Goal: Transaction & Acquisition: Purchase product/service

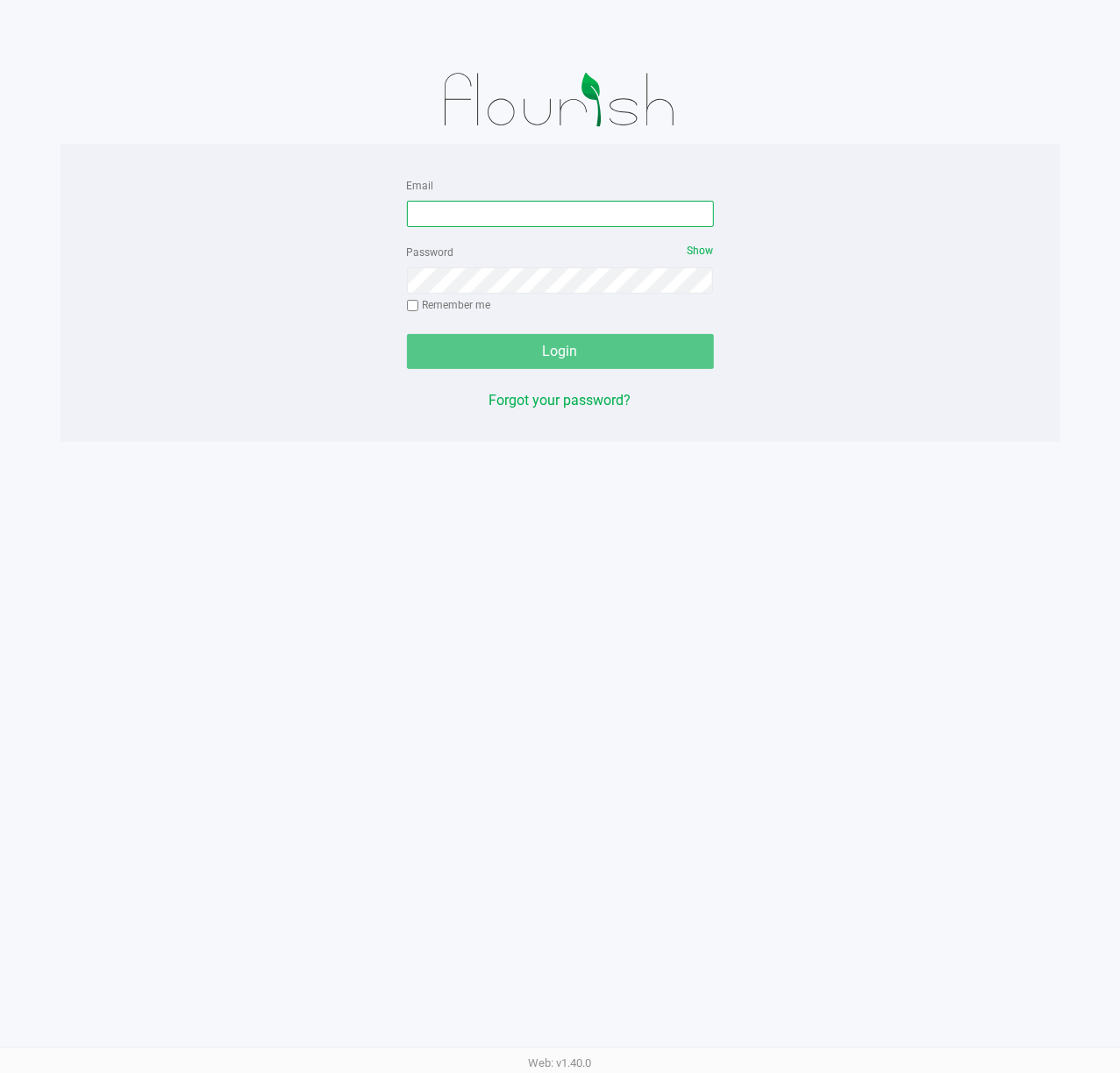
click at [575, 226] on input "Email" at bounding box center [560, 213] width 307 height 26
type input "[EMAIL_ADDRESS][DOMAIN_NAME]"
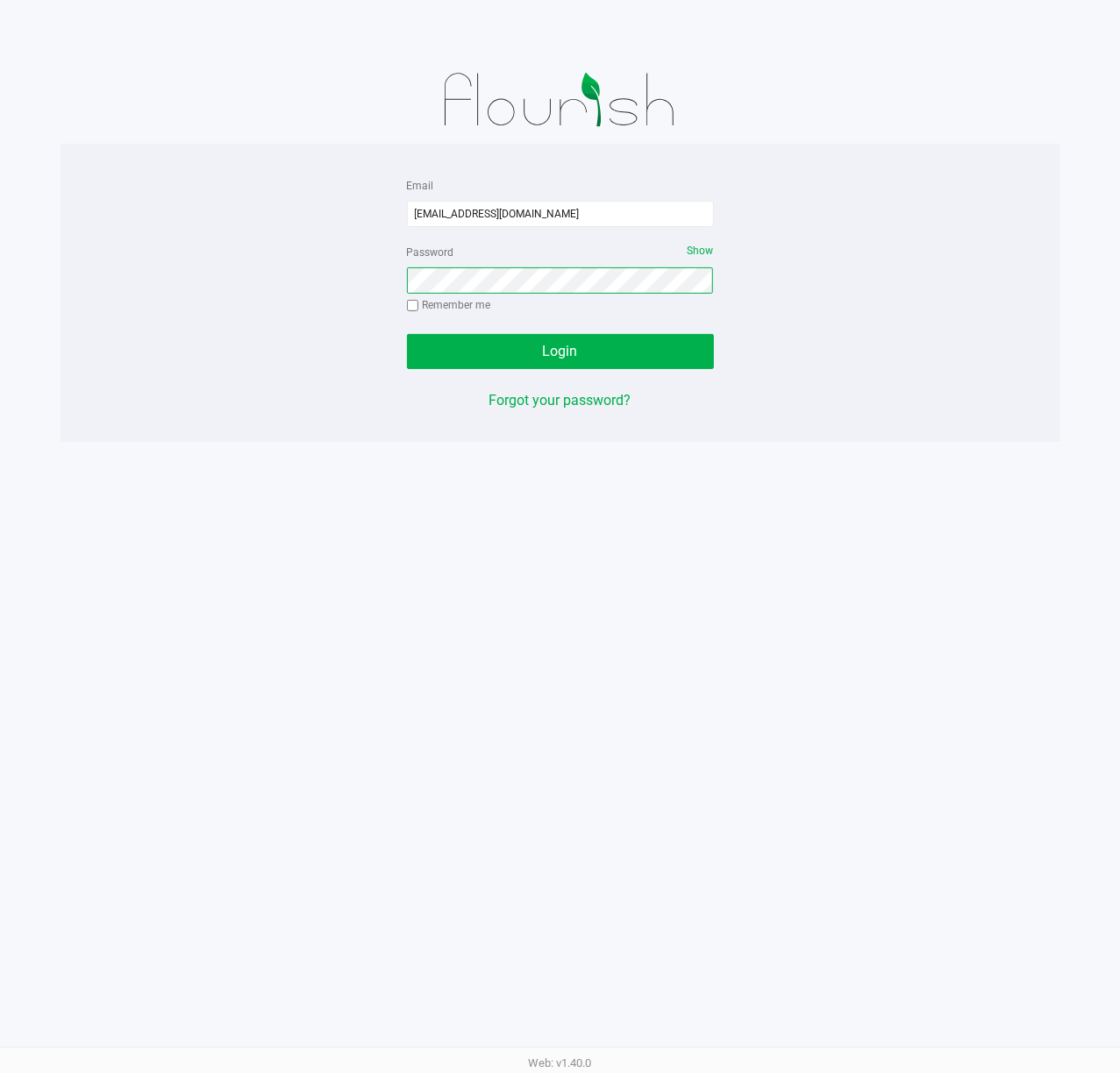
click at [407, 334] on button "Login" at bounding box center [560, 351] width 307 height 35
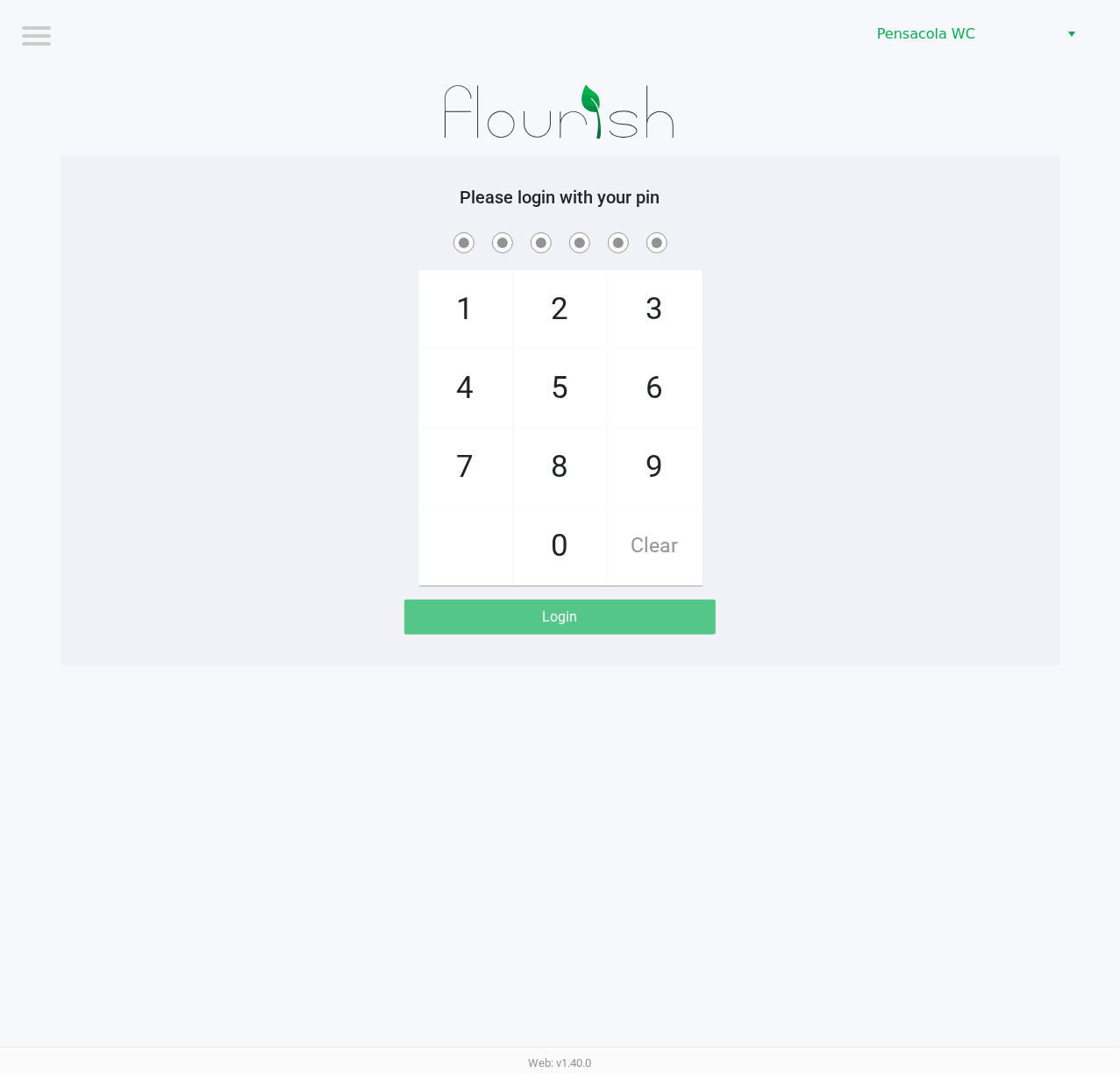
drag, startPoint x: 723, startPoint y: 231, endPoint x: 702, endPoint y: 226, distance: 21.6
click at [716, 231] on span at bounding box center [560, 242] width 973 height 27
checkbox input "true"
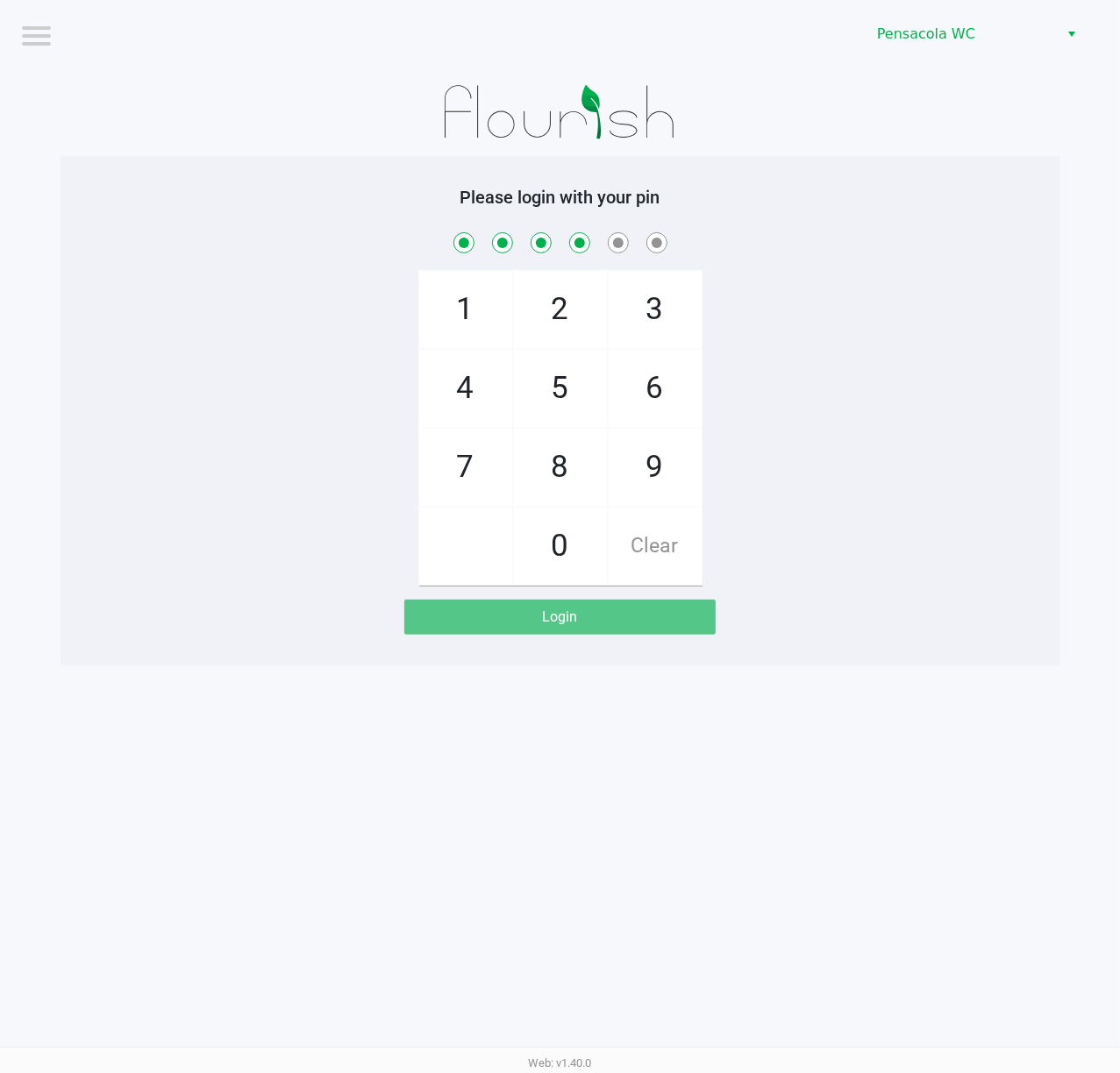
checkbox input "true"
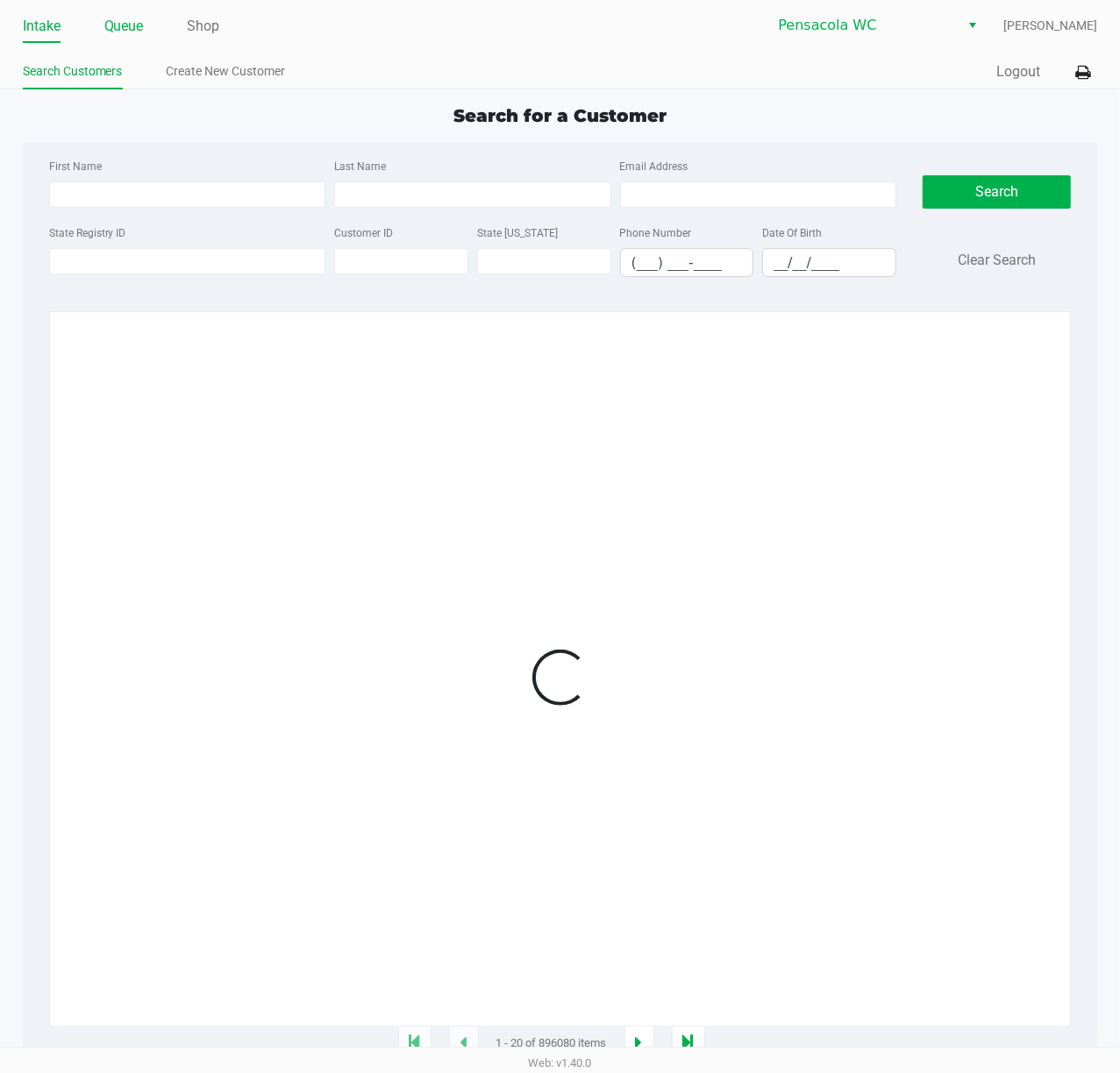
click at [139, 24] on link "Queue" at bounding box center [124, 25] width 40 height 24
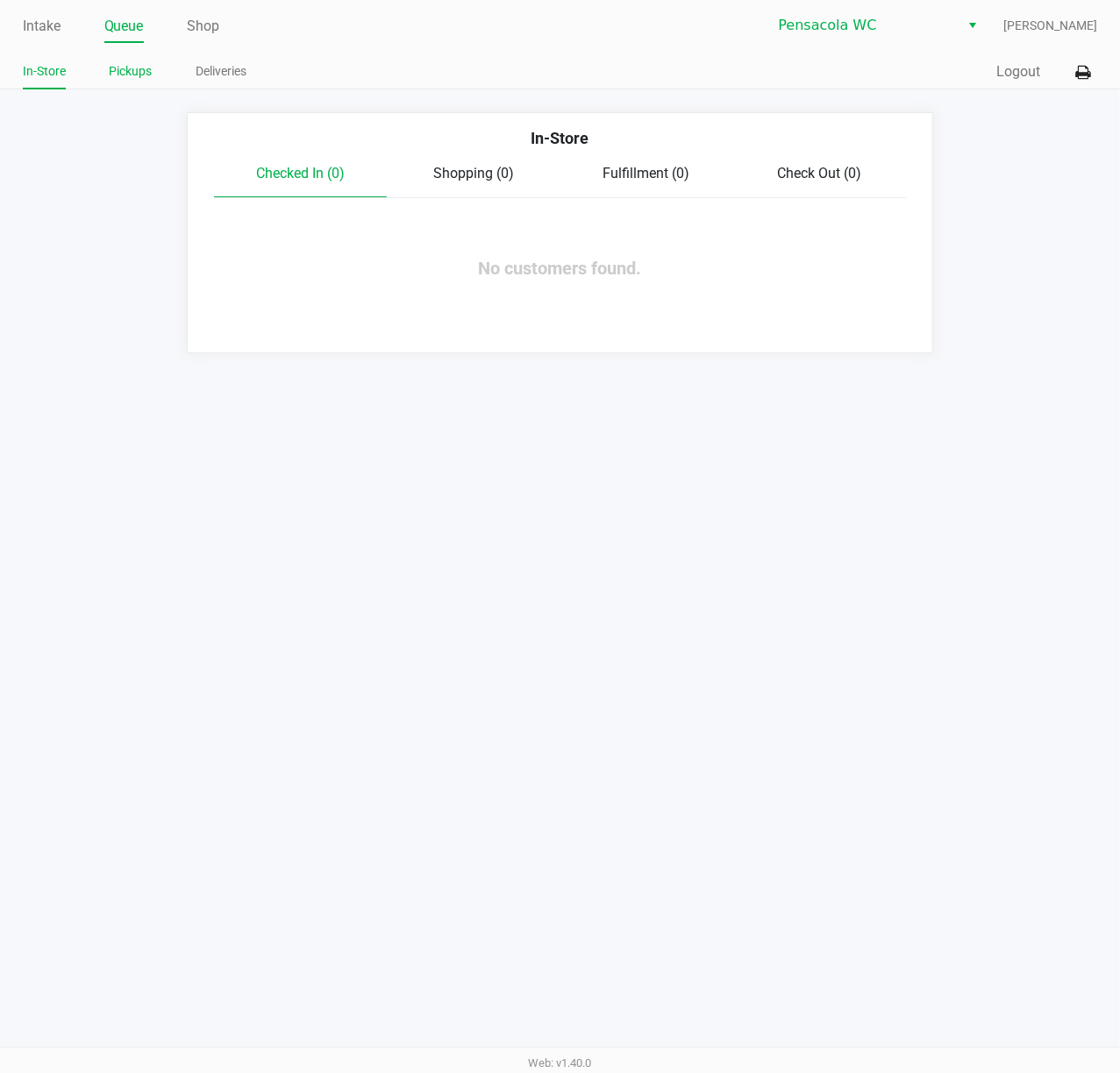
click at [138, 83] on li "Pickups" at bounding box center [131, 74] width 43 height 31
click at [138, 65] on link "Pickups" at bounding box center [131, 72] width 43 height 22
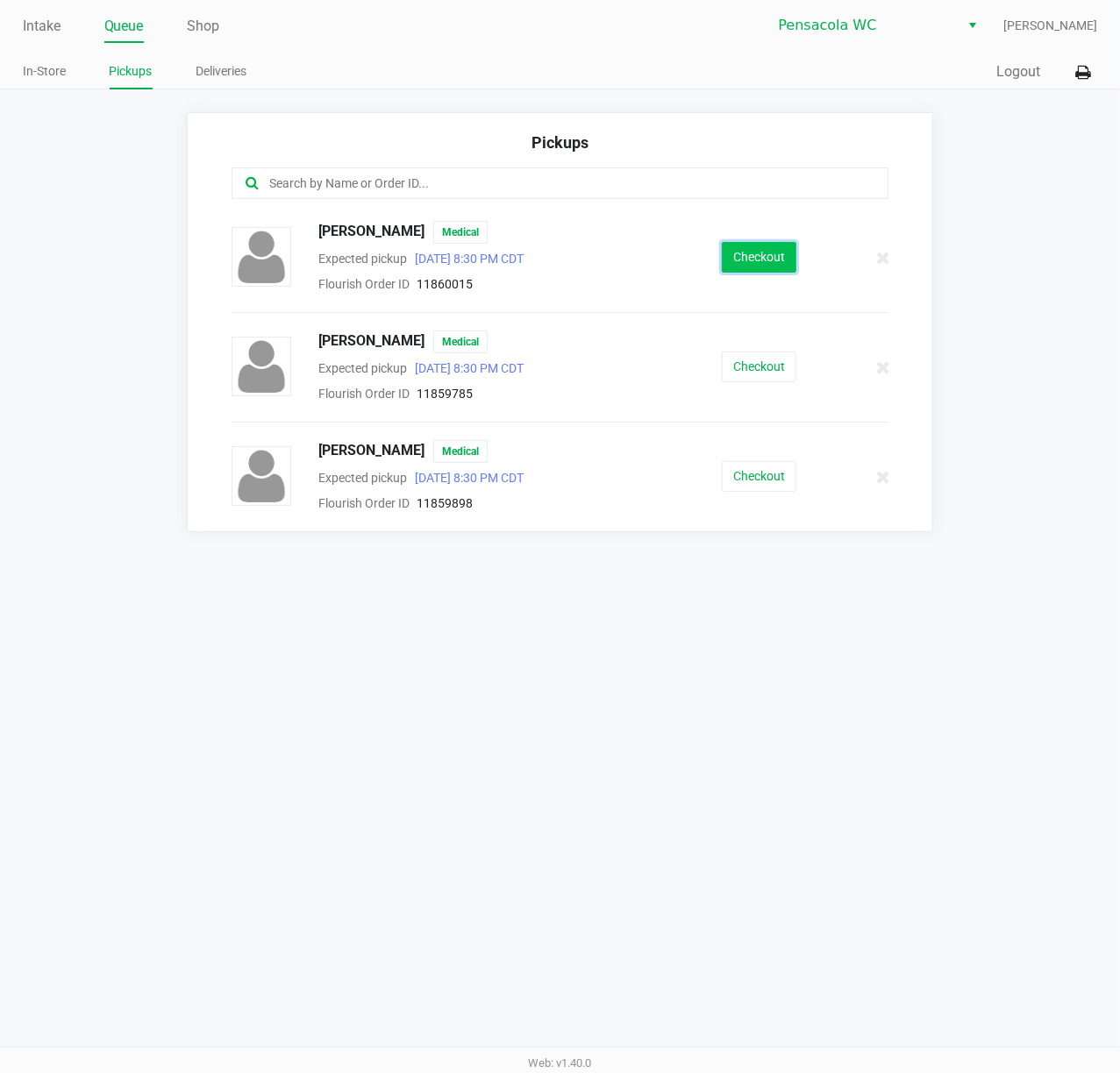
click at [772, 248] on button "Checkout" at bounding box center [759, 258] width 74 height 31
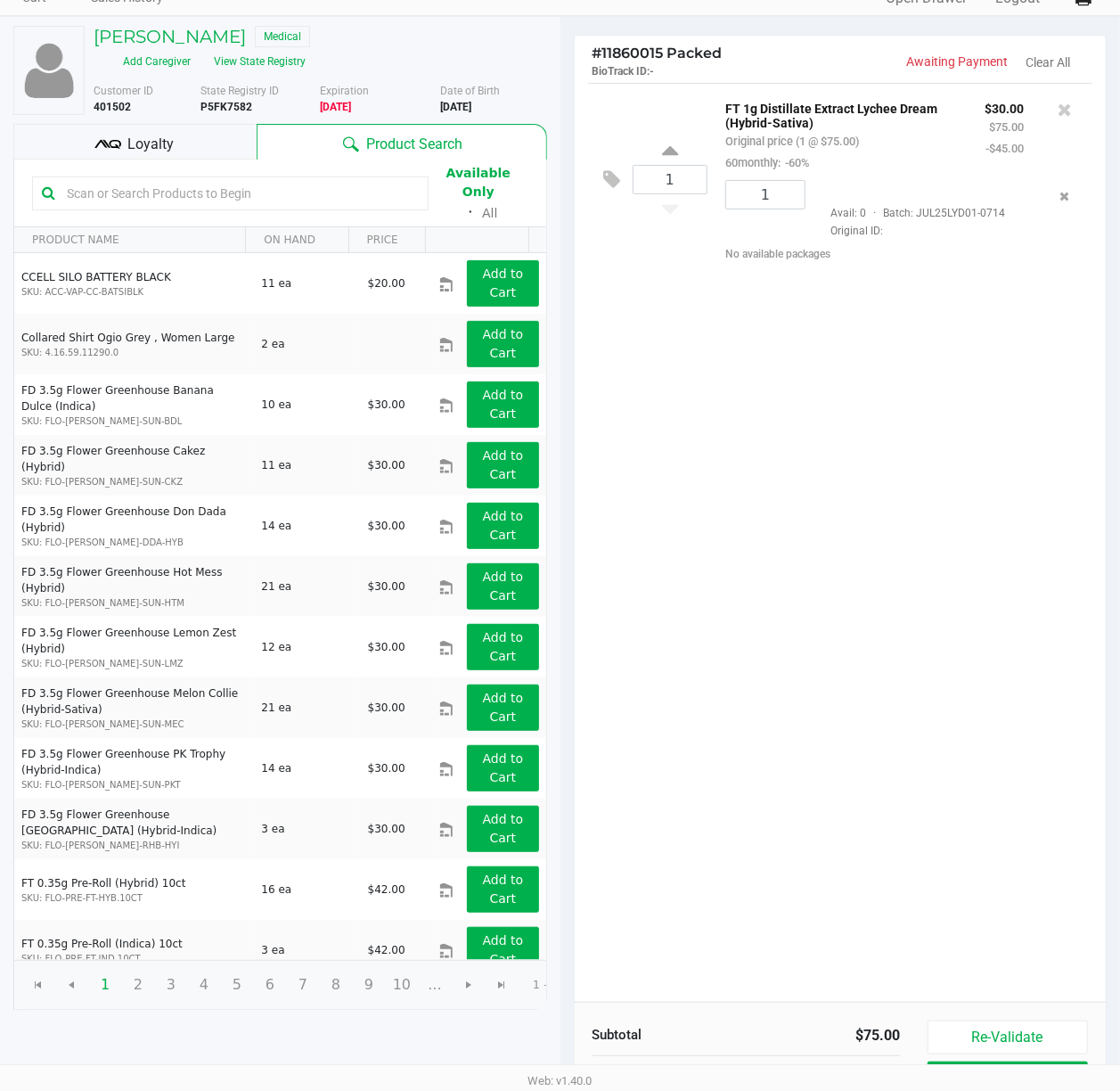
scroll to position [207, 0]
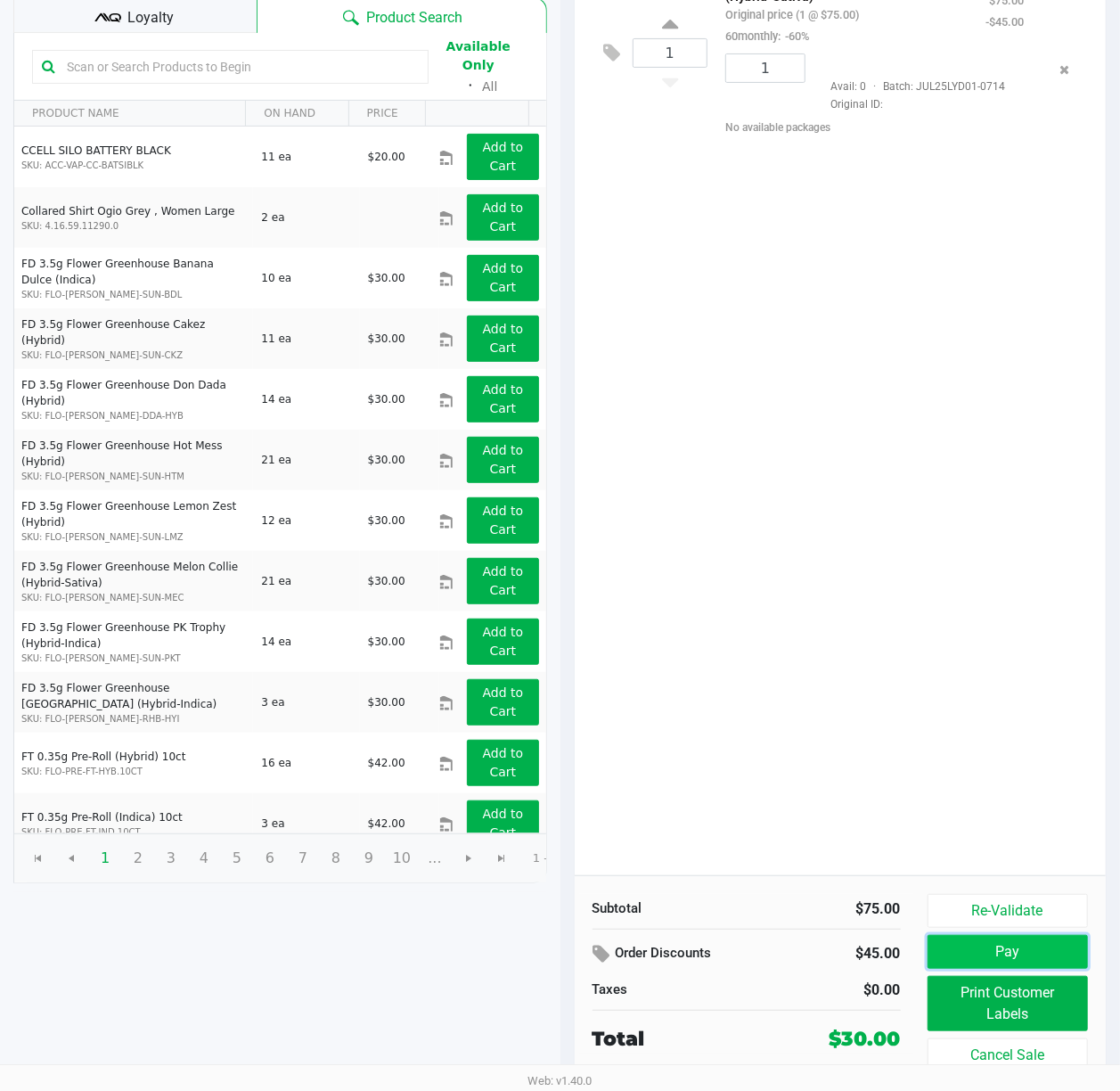
click at [956, 956] on button "Pay" at bounding box center [1008, 952] width 161 height 34
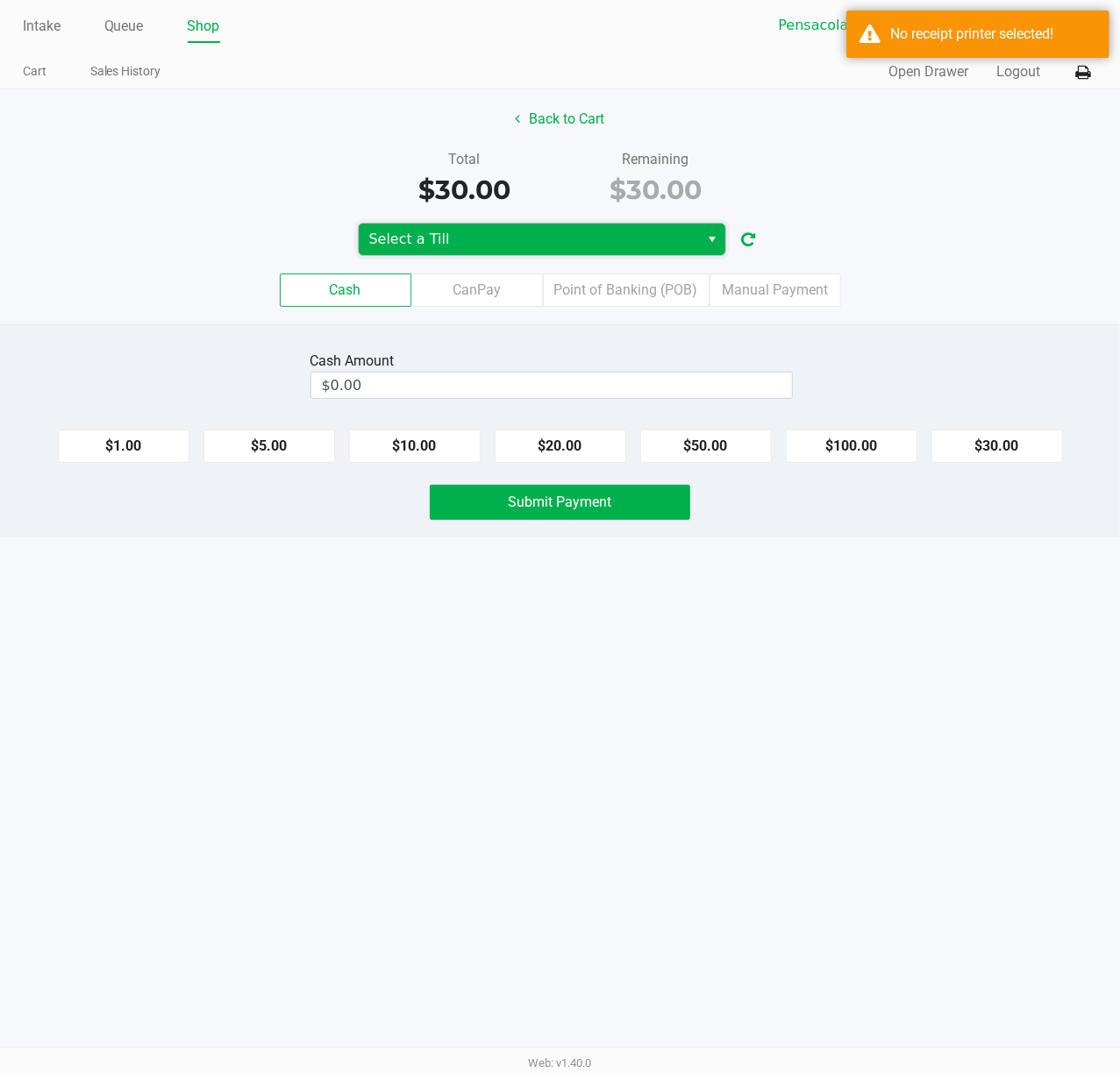
click at [584, 250] on span "Select a Till" at bounding box center [529, 239] width 320 height 21
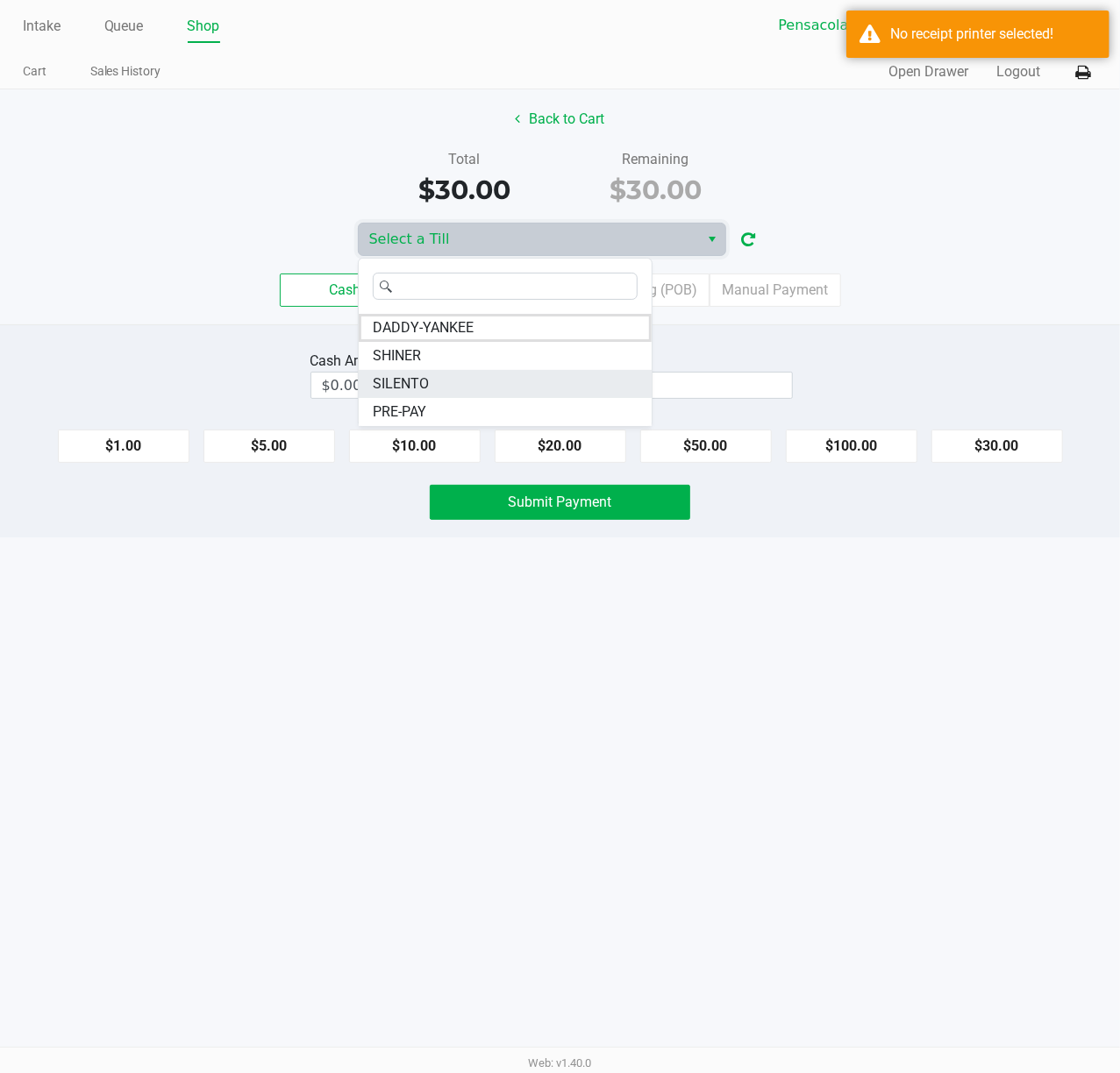
click at [492, 376] on li "SILENTO" at bounding box center [504, 384] width 293 height 28
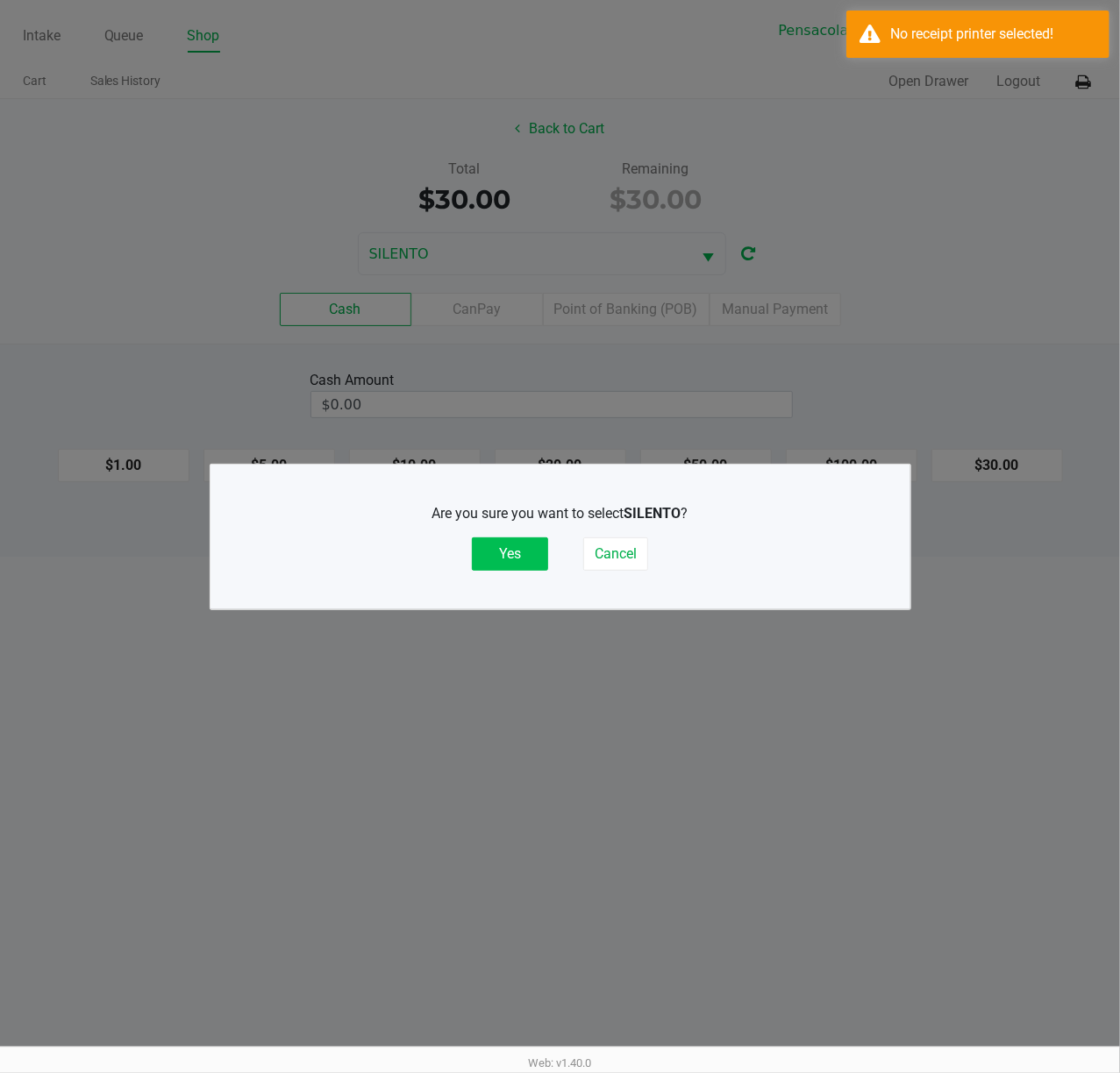
click at [506, 552] on button "Yes" at bounding box center [510, 554] width 76 height 34
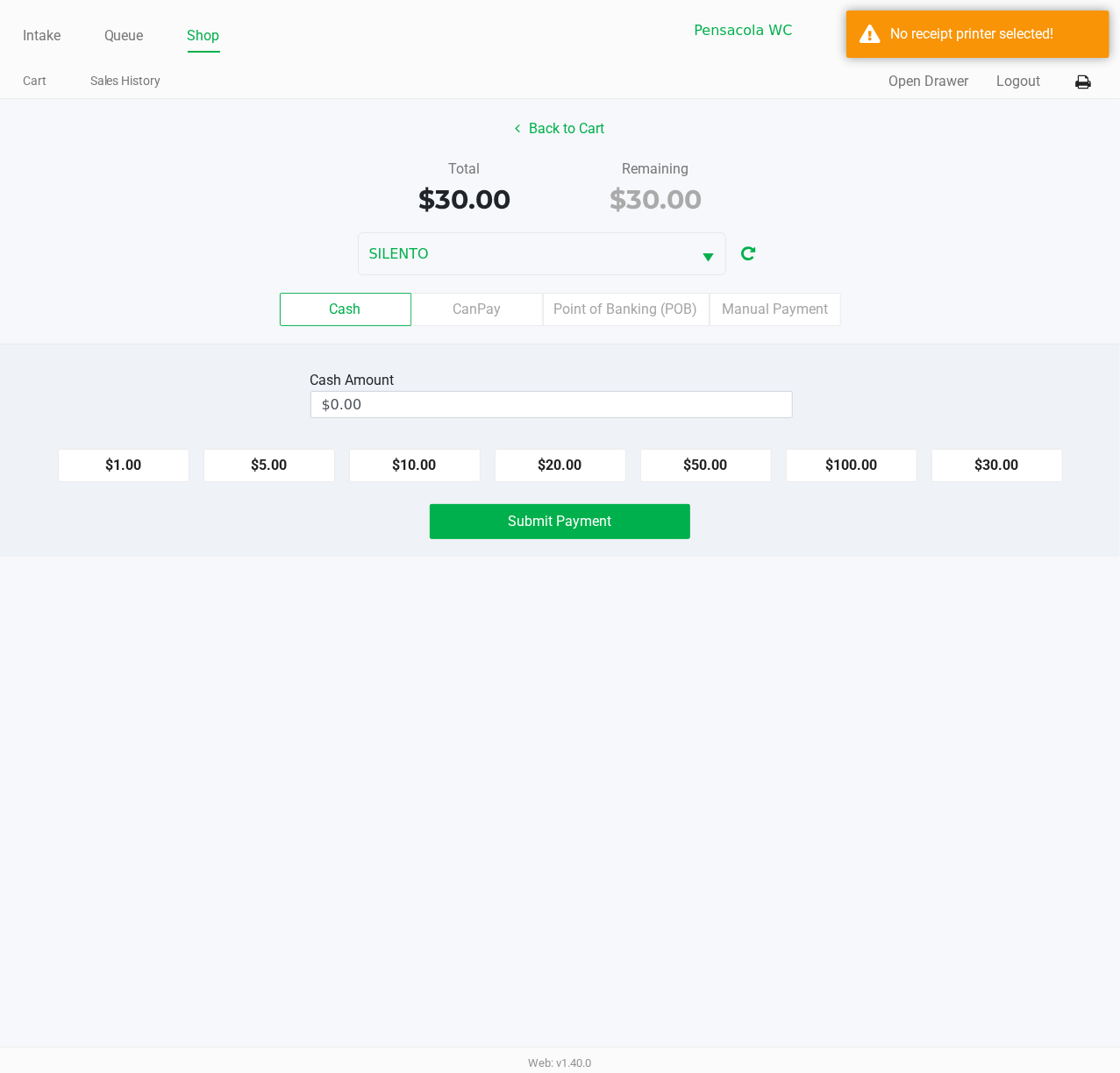
click at [1098, 77] on div "Intake Queue Shop Pensacola WC SILENTO [PERSON_NAME] Cart Sales History Quick S…" at bounding box center [560, 49] width 1120 height 99
click at [1087, 81] on icon at bounding box center [1082, 83] width 15 height 13
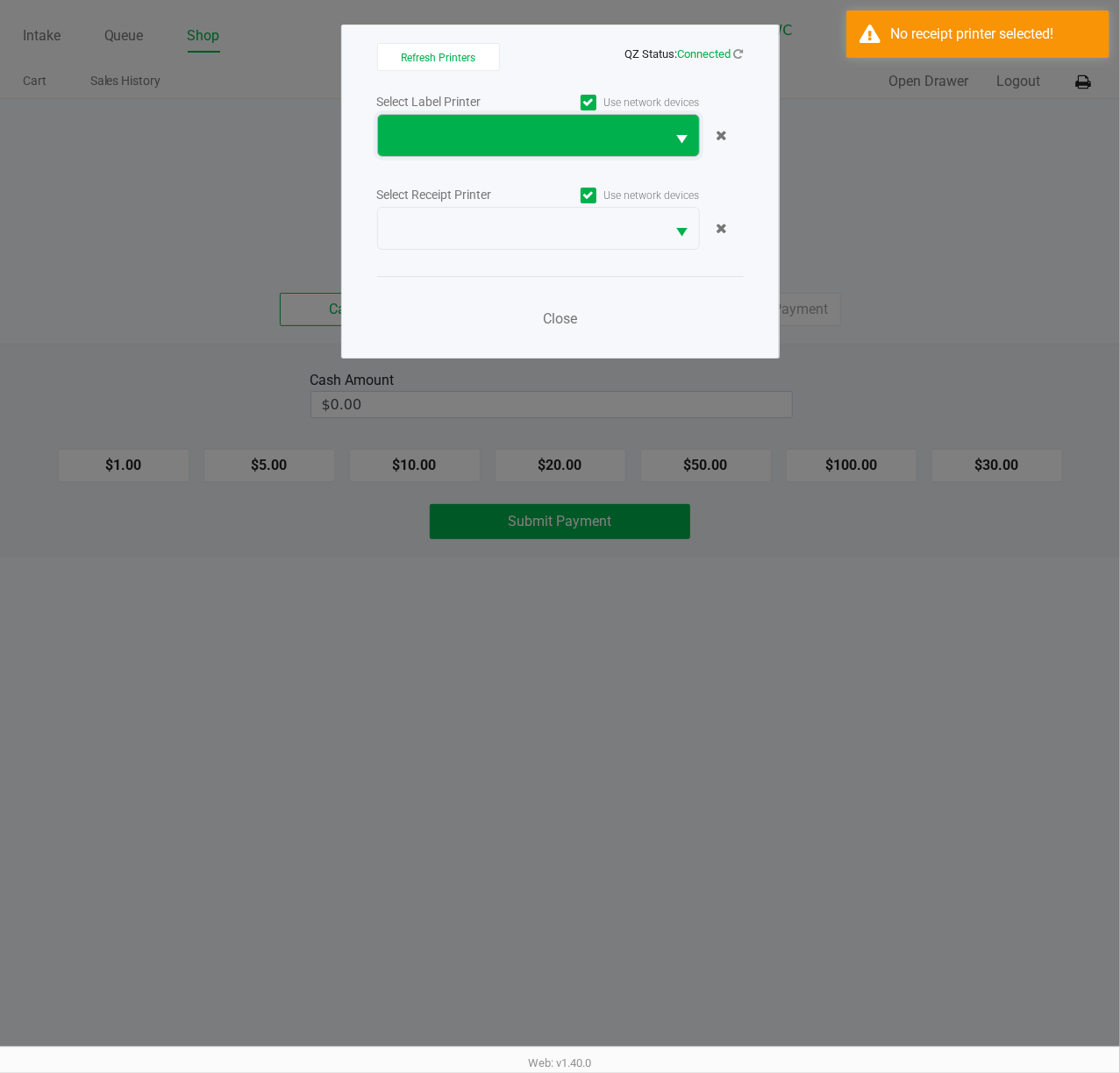
click at [516, 142] on span at bounding box center [521, 135] width 267 height 21
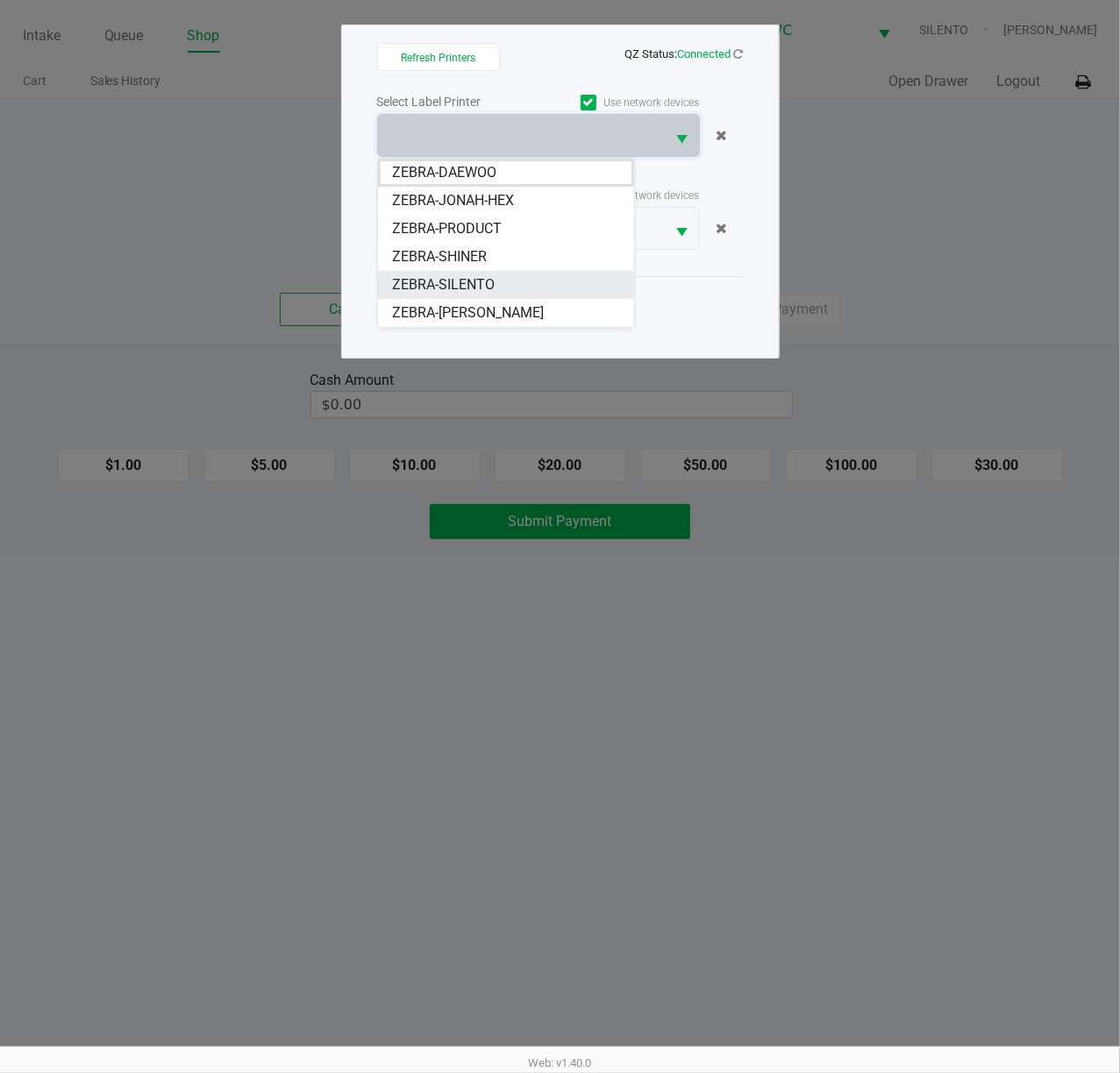
click at [492, 276] on span "ZEBRA-SILENTO" at bounding box center [443, 285] width 102 height 21
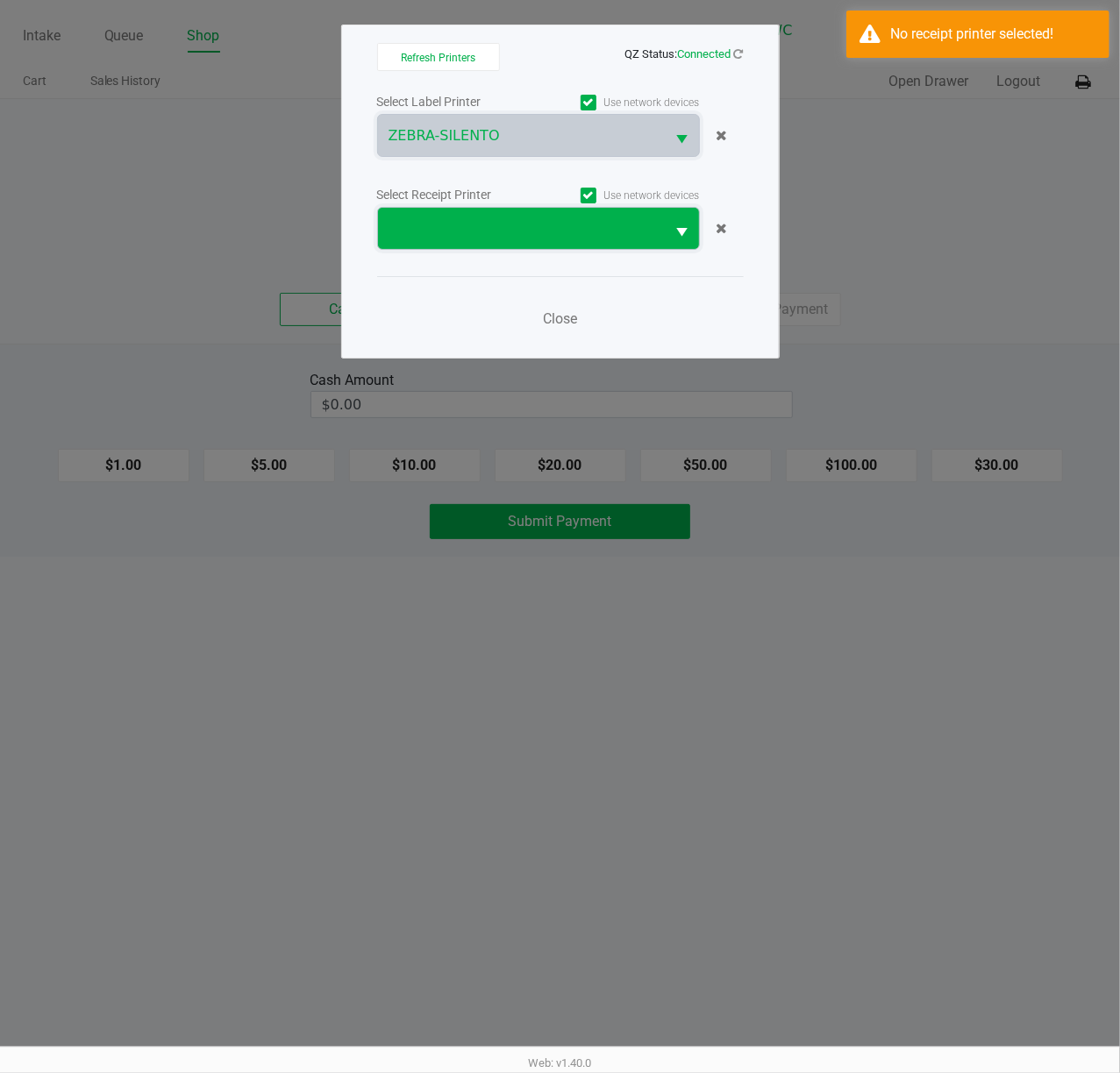
click at [502, 239] on span at bounding box center [521, 229] width 267 height 21
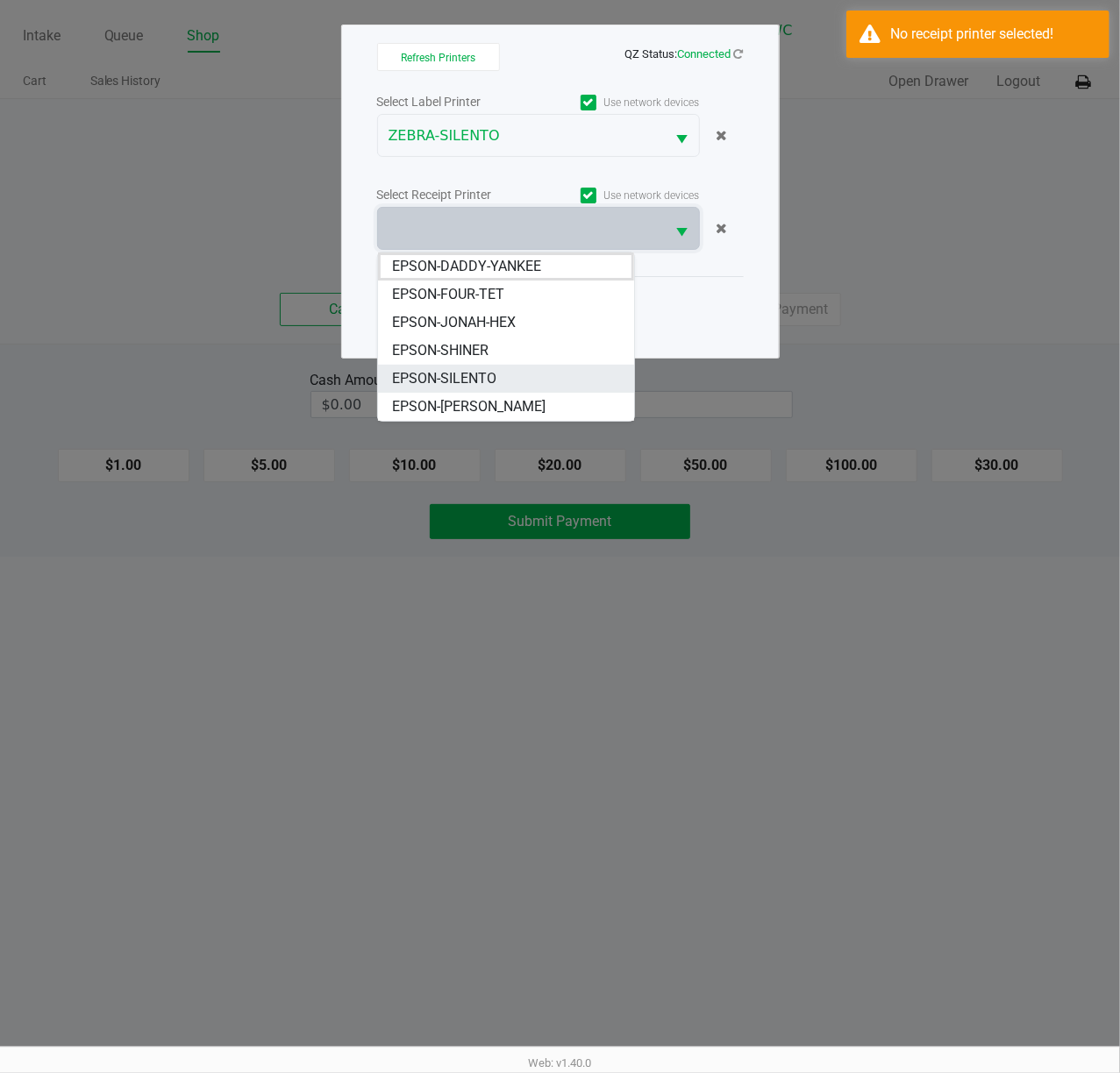
click at [492, 366] on li "EPSON-SILENTO" at bounding box center [506, 378] width 256 height 28
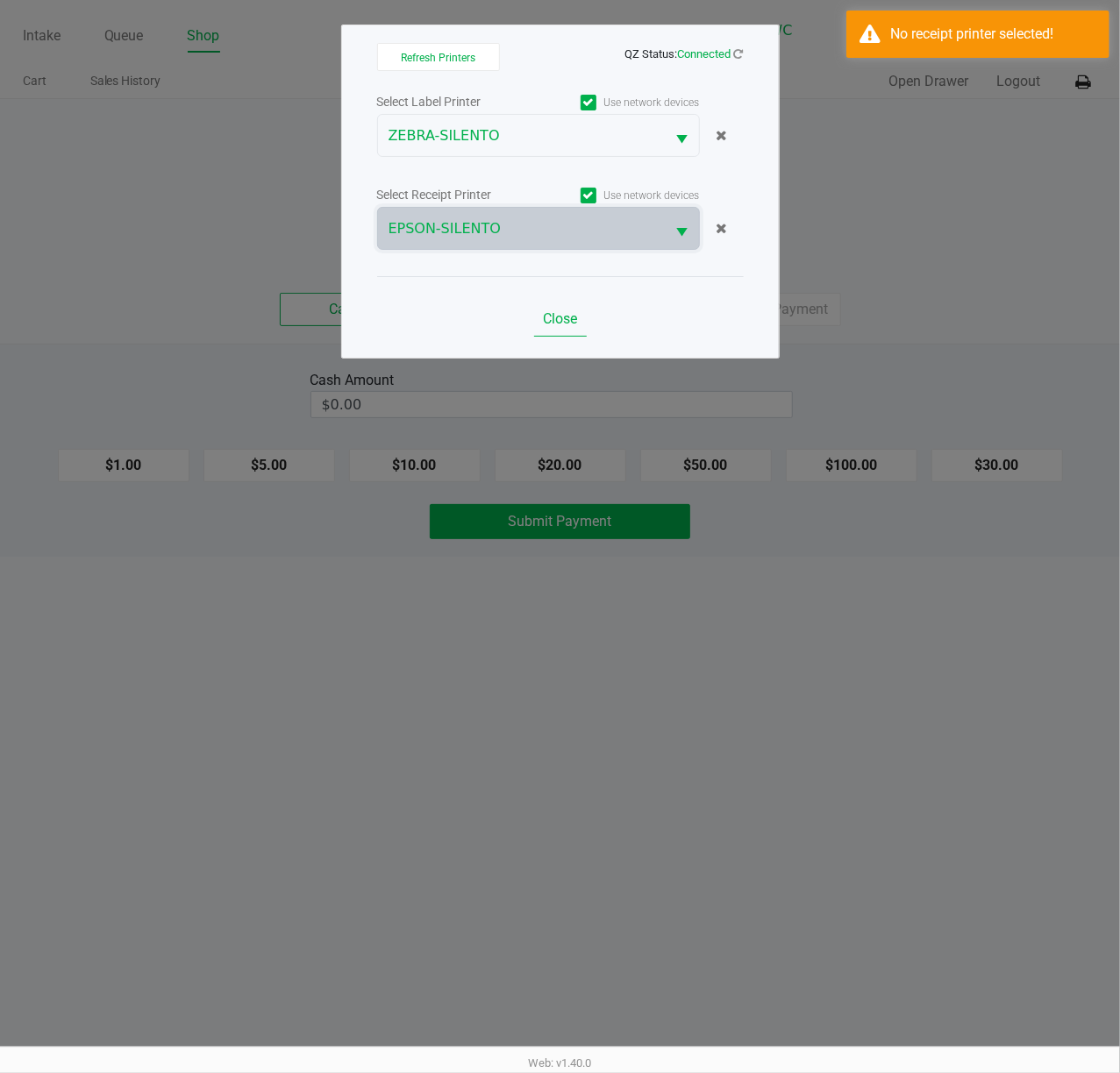
click at [548, 302] on div "Close" at bounding box center [560, 308] width 366 height 64
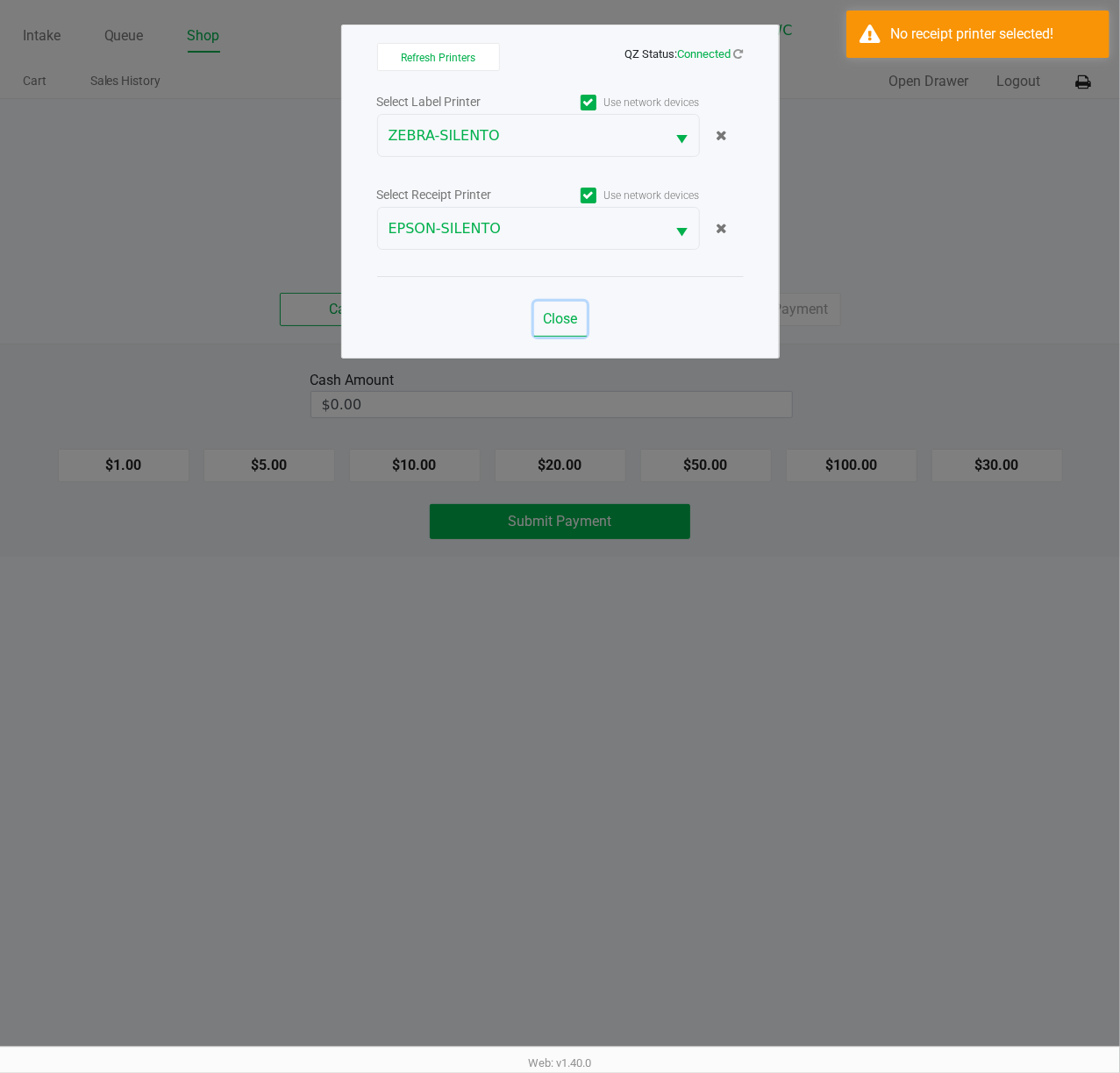
click at [552, 309] on button "Close" at bounding box center [560, 319] width 53 height 35
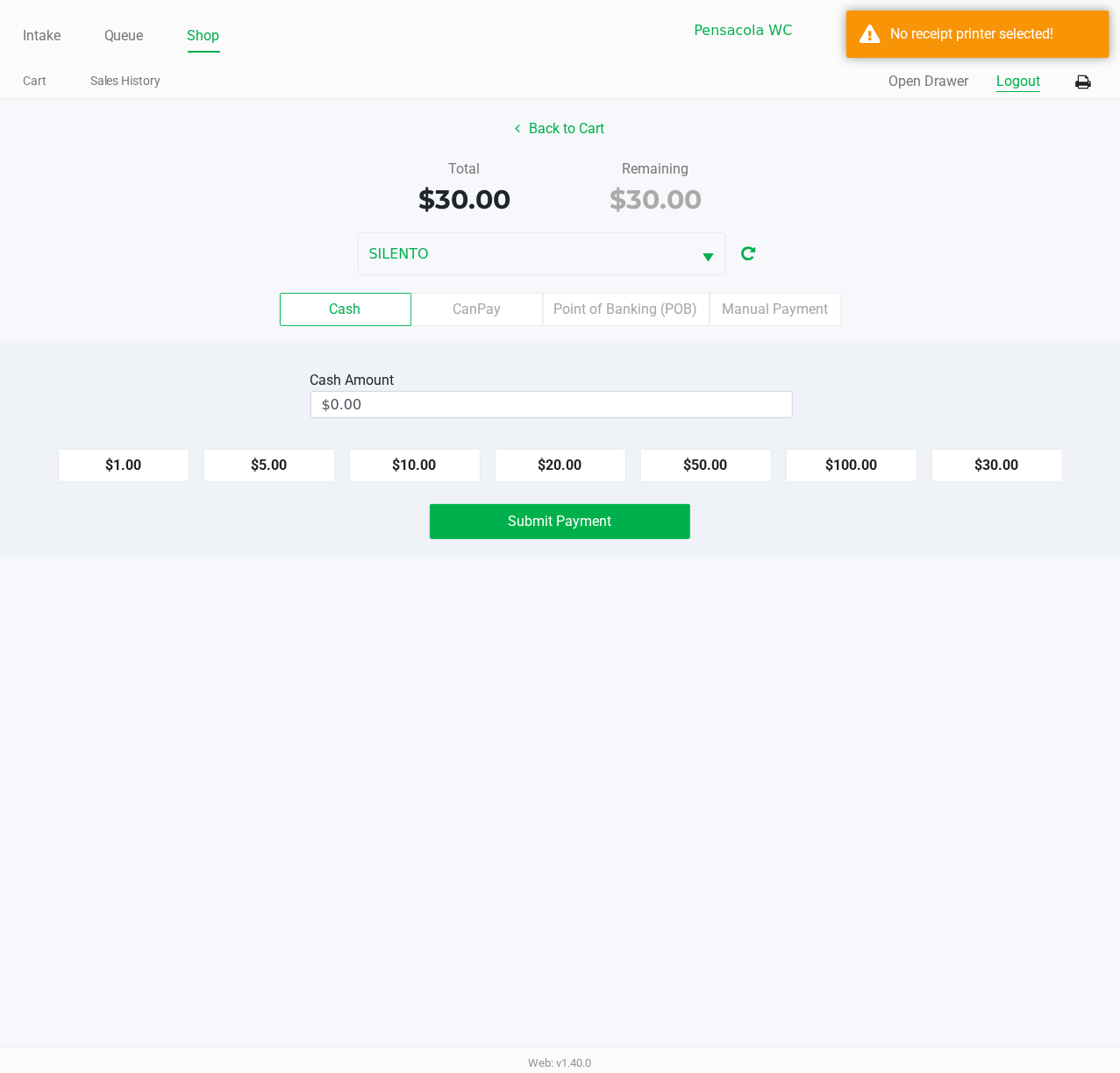
click at [1008, 77] on button "Logout" at bounding box center [1018, 81] width 44 height 21
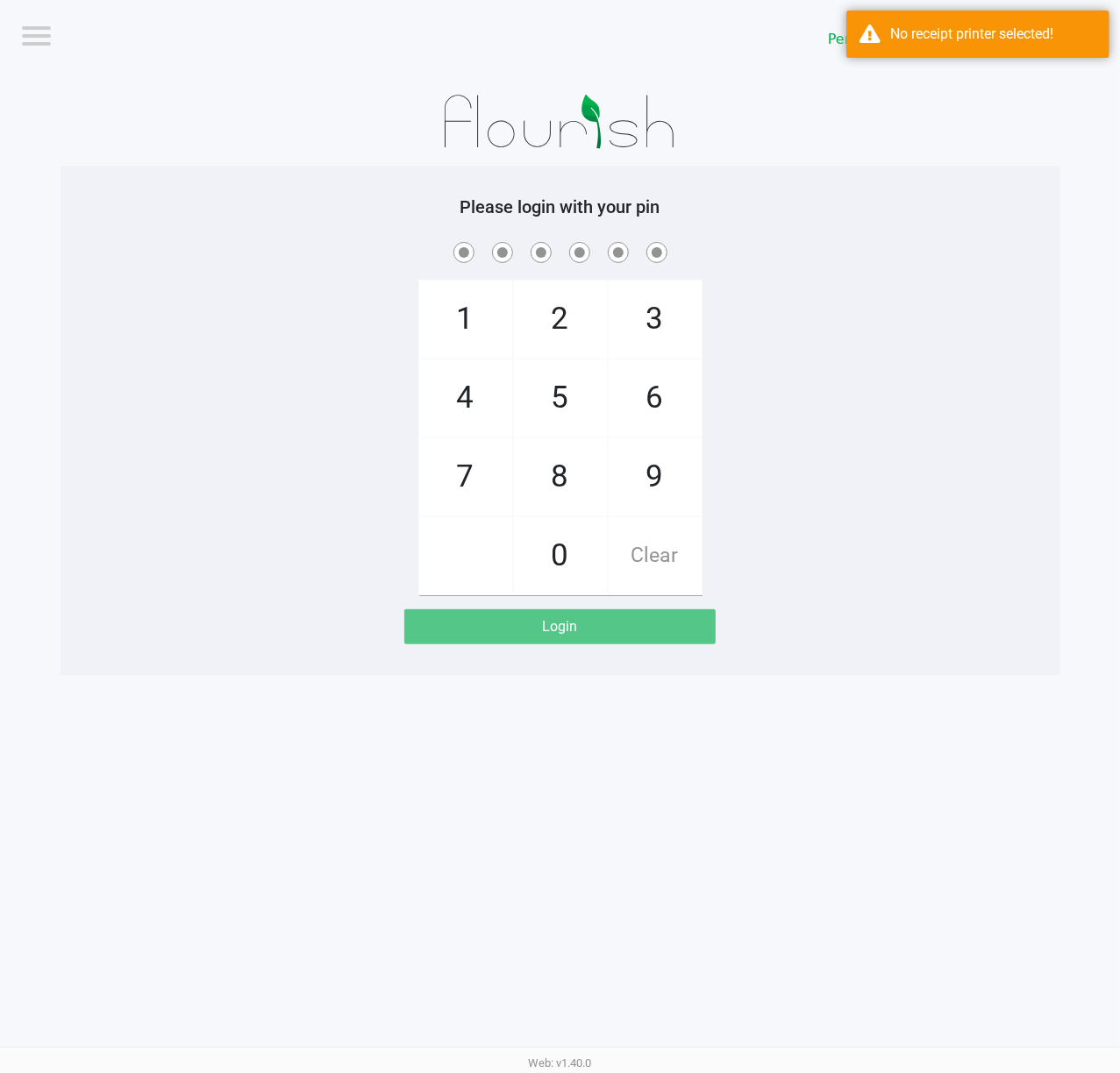
click at [997, 167] on div "Please login with your pin 1 4 7 2 5 8 0 3 6 9 Clear Login" at bounding box center [560, 421] width 999 height 510
